Goal: Find specific page/section: Find specific page/section

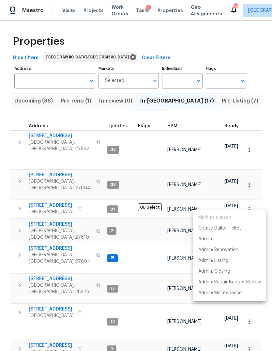
scroll to position [171, 0]
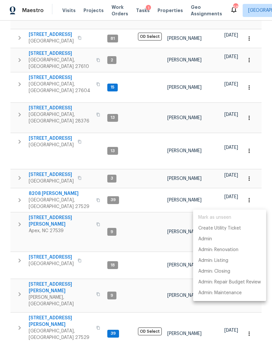
click at [59, 134] on div at bounding box center [136, 175] width 272 height 351
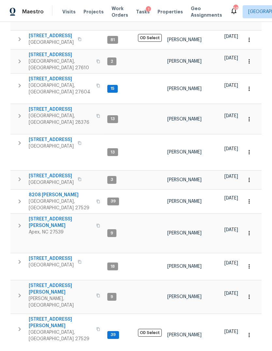
scroll to position [0, 0]
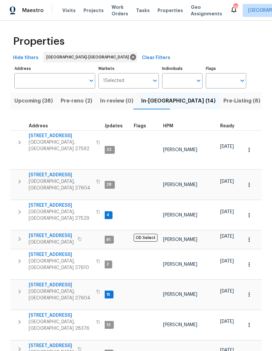
click at [224, 101] on span "Pre-Listing (8)" at bounding box center [242, 100] width 37 height 9
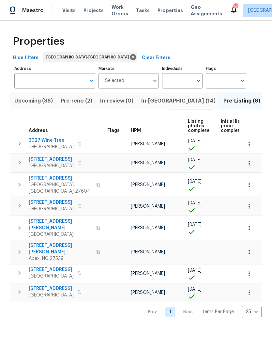
click at [85, 104] on span "Pre-reno (2)" at bounding box center [77, 100] width 32 height 9
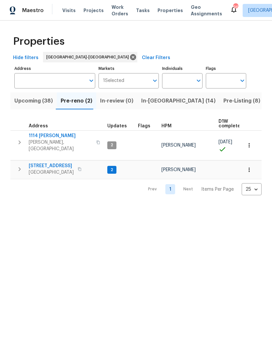
click at [34, 105] on span "Upcoming (38)" at bounding box center [33, 100] width 39 height 9
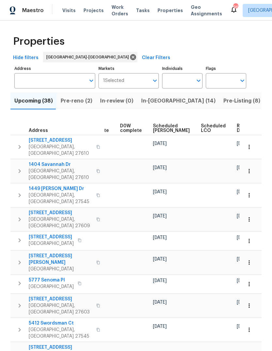
scroll to position [0, 171]
click at [237, 127] on span "Ready Date" at bounding box center [244, 128] width 14 height 9
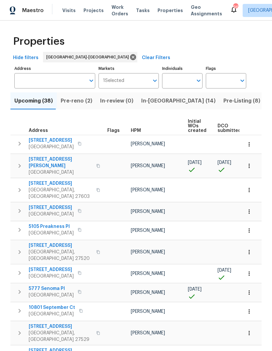
click at [249, 163] on icon "button" at bounding box center [249, 166] width 7 height 7
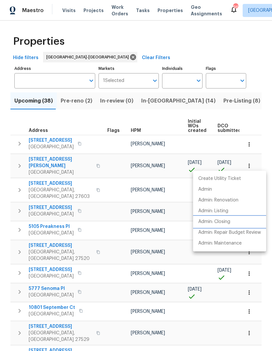
click at [225, 221] on p "Admin: Closing" at bounding box center [215, 221] width 32 height 7
